Goal: Task Accomplishment & Management: Use online tool/utility

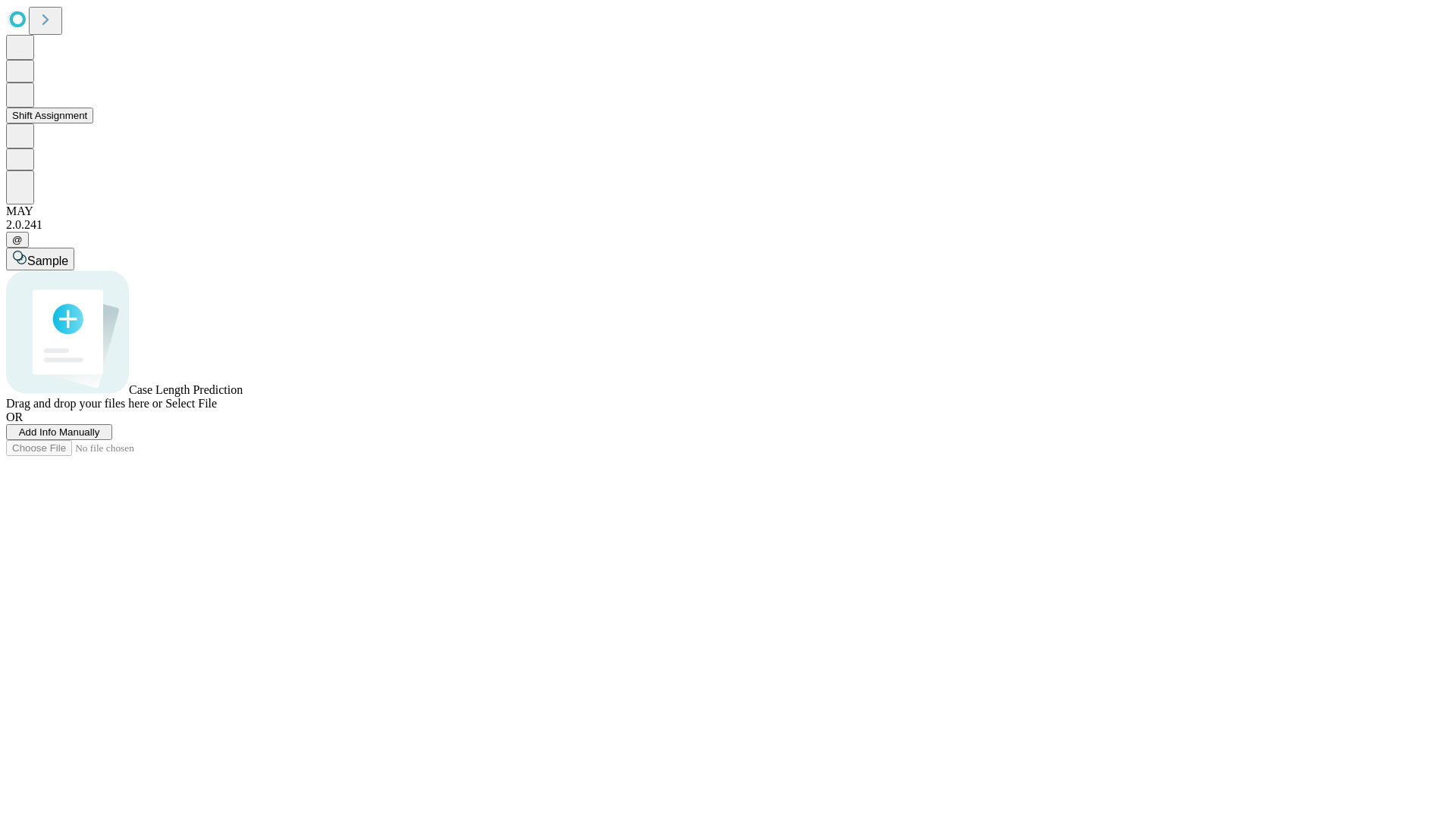
click at [93, 123] on button "Shift Assignment" at bounding box center [49, 116] width 87 height 16
